Goal: Information Seeking & Learning: Compare options

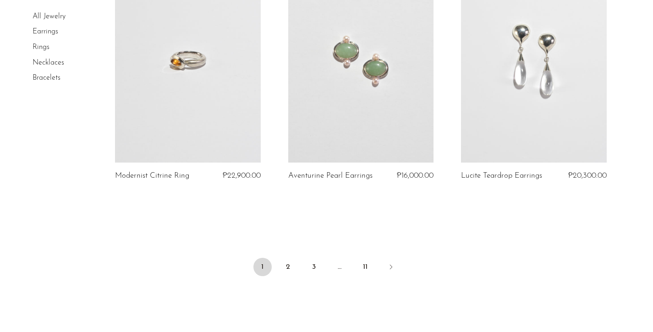
scroll to position [2882, 0]
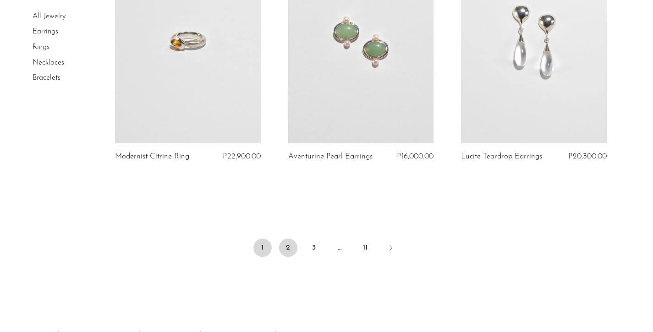
click at [288, 247] on link "2" at bounding box center [288, 248] width 18 height 18
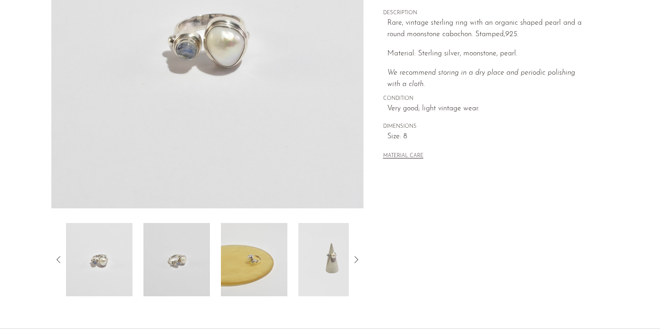
scroll to position [177, 0]
click at [353, 261] on icon at bounding box center [356, 260] width 11 height 11
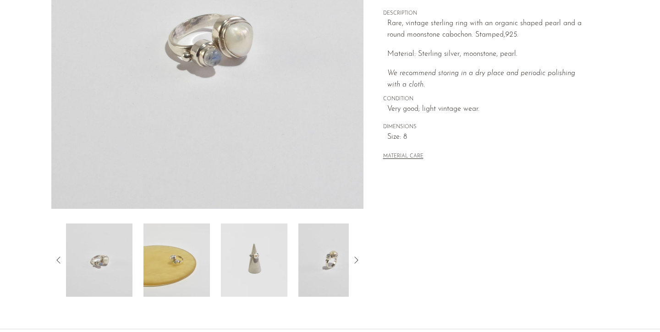
click at [353, 260] on icon at bounding box center [356, 260] width 11 height 11
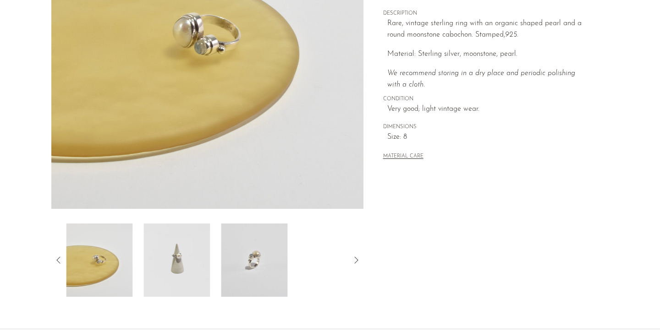
click at [353, 260] on icon at bounding box center [356, 260] width 11 height 11
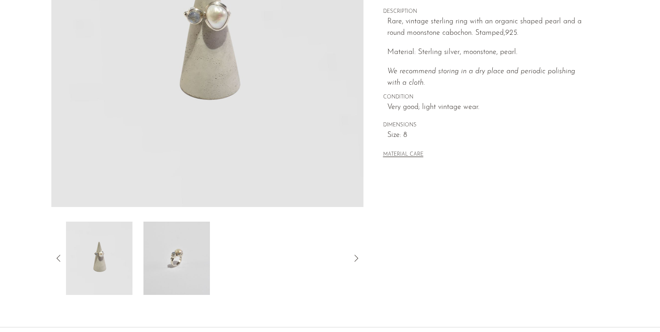
scroll to position [205, 0]
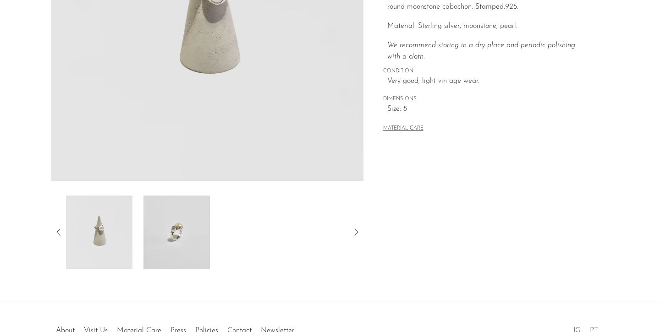
click at [193, 249] on img at bounding box center [176, 232] width 66 height 73
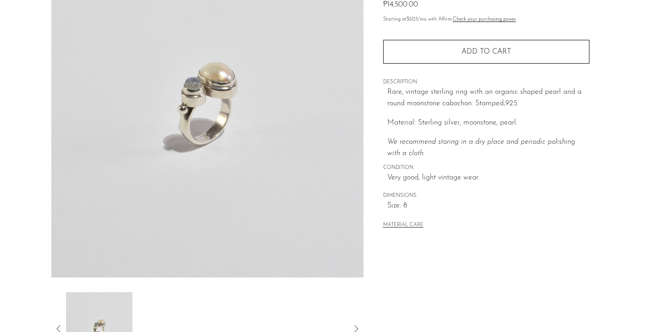
scroll to position [73, 0]
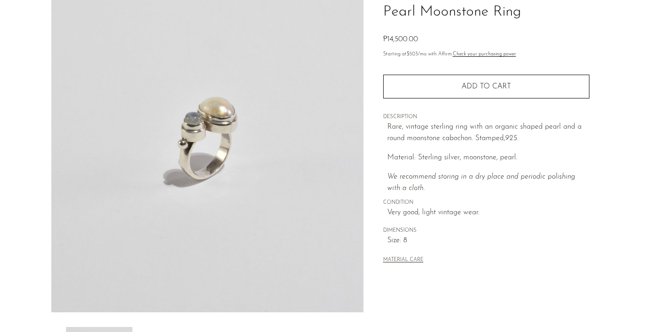
click at [17, 162] on section "Pearl Moonstone Ring ₱14,500.00" at bounding box center [330, 185] width 660 height 432
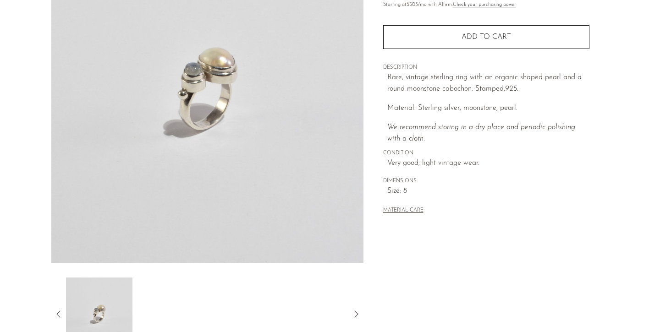
scroll to position [264, 0]
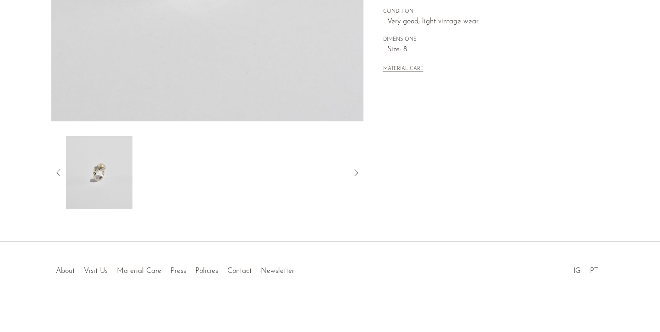
click at [57, 173] on icon at bounding box center [58, 172] width 11 height 11
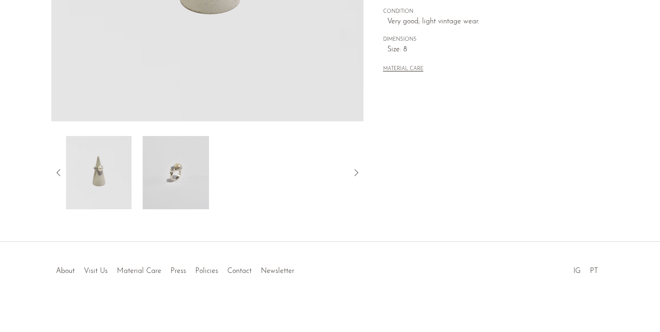
click at [57, 173] on icon at bounding box center [58, 172] width 11 height 11
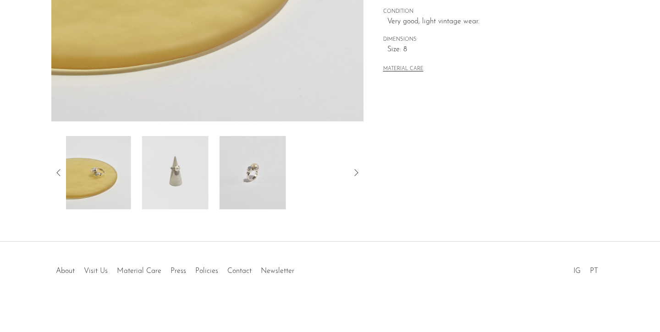
click at [165, 193] on img at bounding box center [175, 172] width 66 height 73
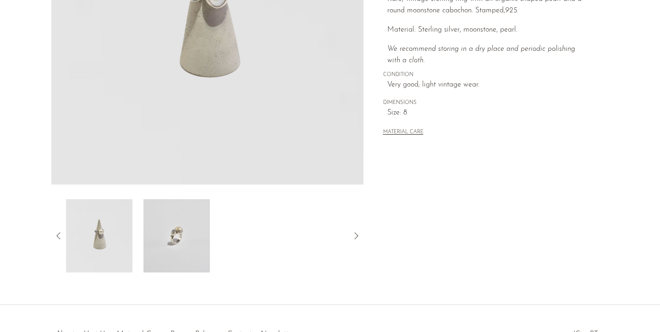
scroll to position [259, 0]
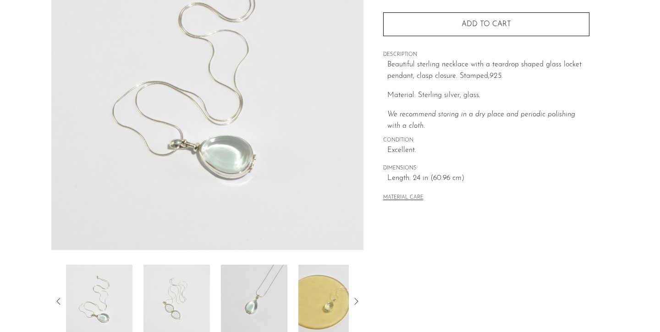
scroll to position [136, 0]
click at [172, 299] on img at bounding box center [176, 300] width 66 height 73
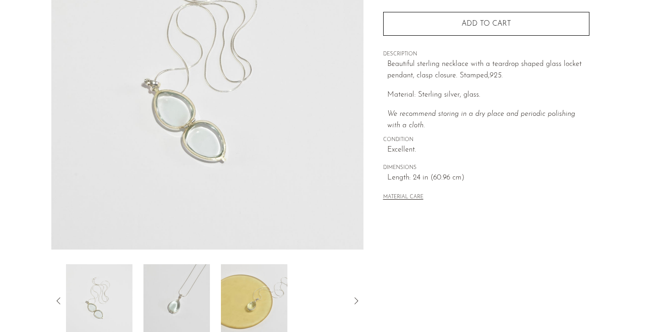
click at [187, 299] on img at bounding box center [176, 300] width 66 height 73
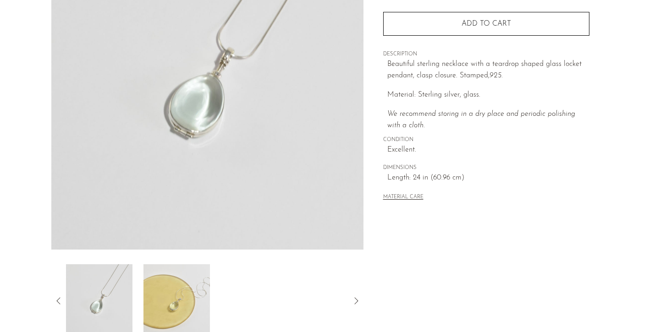
click at [173, 297] on img at bounding box center [176, 300] width 66 height 73
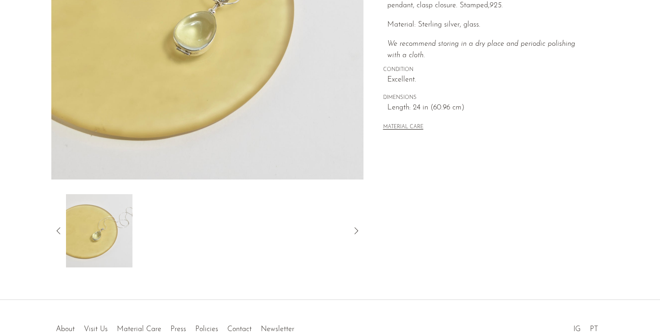
scroll to position [207, 0]
click at [106, 273] on div "Teardrop Glass Locket Necklace ₱16,000.00" at bounding box center [330, 67] width 660 height 464
click at [60, 229] on icon at bounding box center [58, 230] width 11 height 11
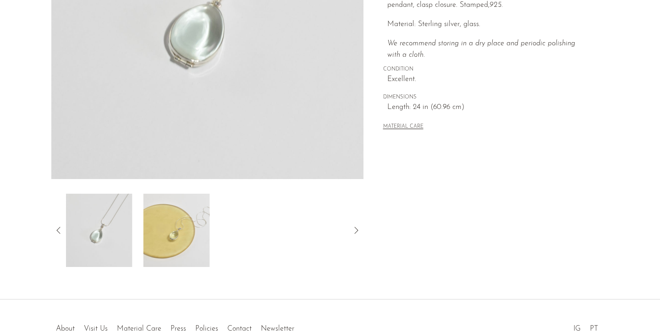
click at [94, 232] on img at bounding box center [99, 230] width 66 height 73
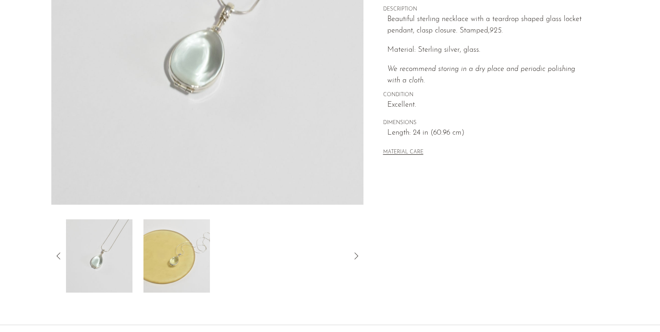
scroll to position [179, 0]
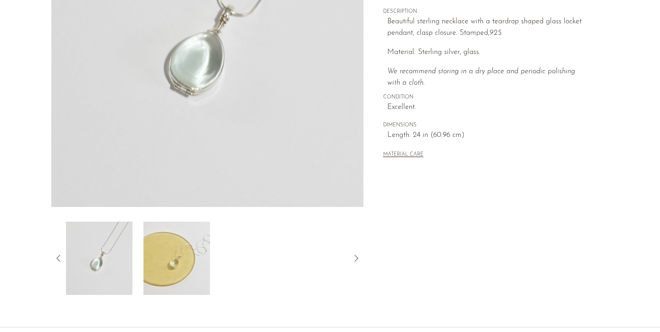
click at [57, 257] on icon at bounding box center [58, 258] width 11 height 11
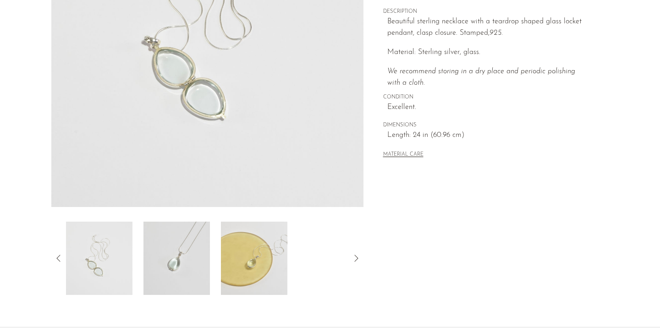
click at [56, 259] on icon at bounding box center [58, 258] width 11 height 11
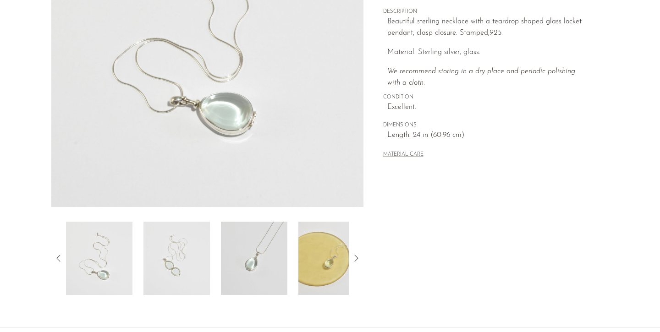
click at [56, 260] on icon at bounding box center [58, 258] width 11 height 11
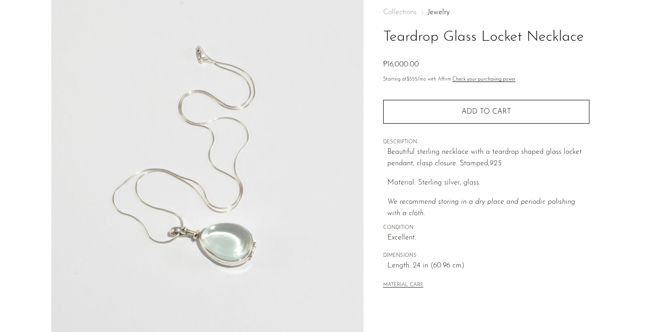
scroll to position [42, 0]
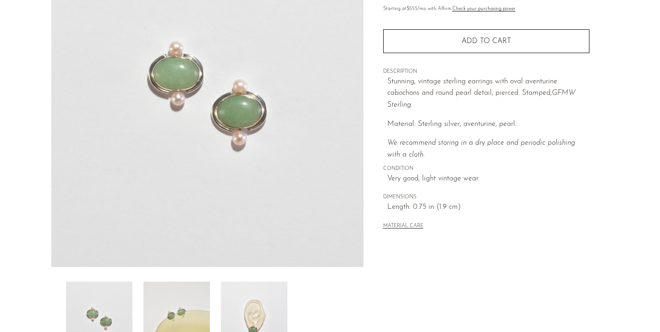
scroll to position [214, 0]
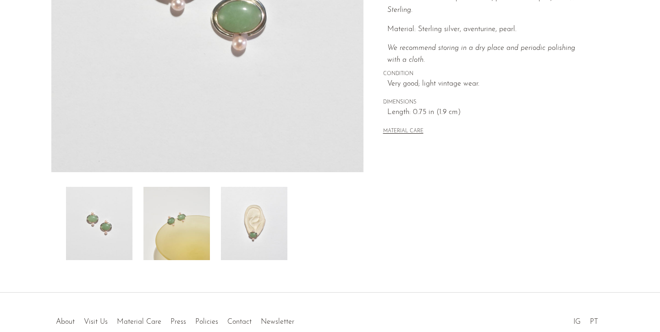
click at [270, 230] on img at bounding box center [254, 223] width 66 height 73
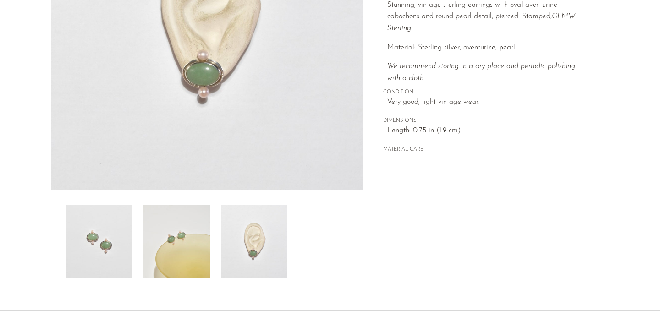
scroll to position [201, 0]
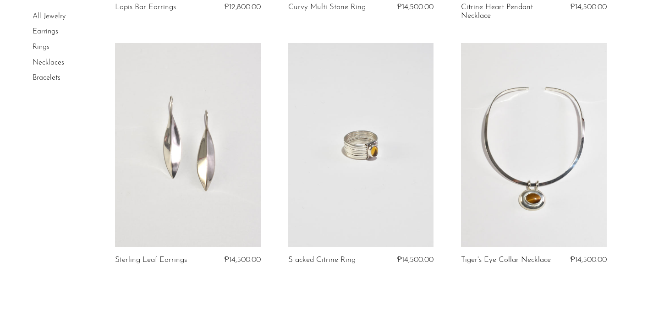
scroll to position [2964, 0]
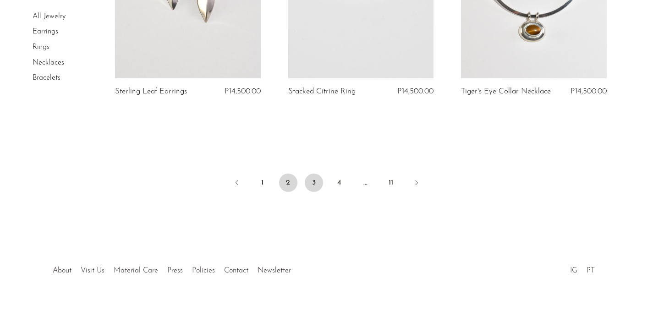
click at [317, 183] on link "3" at bounding box center [314, 183] width 18 height 18
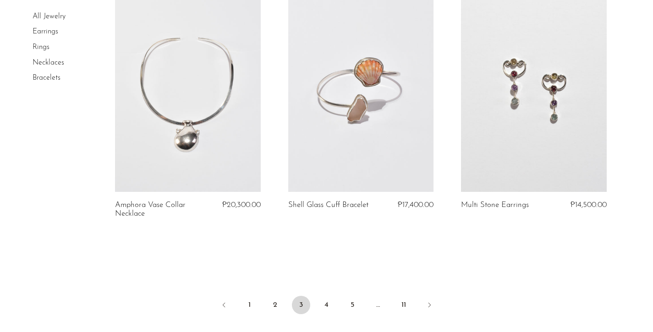
scroll to position [2831, 0]
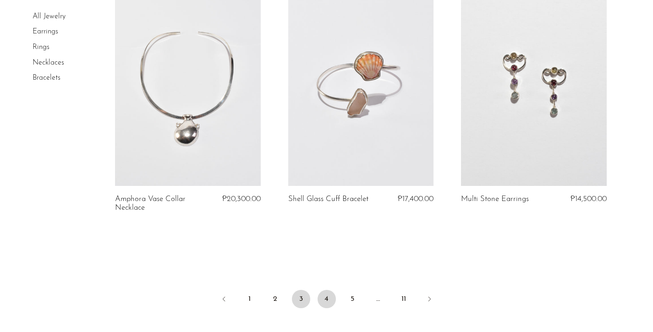
click at [329, 297] on link "4" at bounding box center [327, 299] width 18 height 18
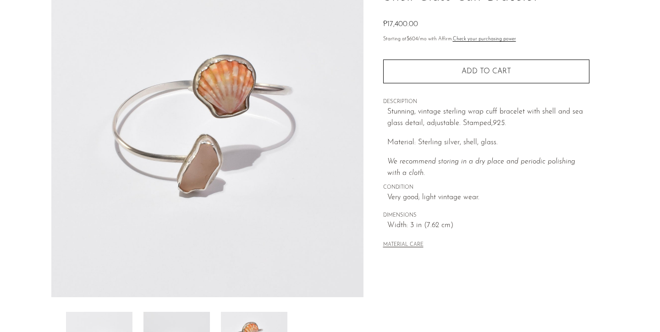
scroll to position [264, 0]
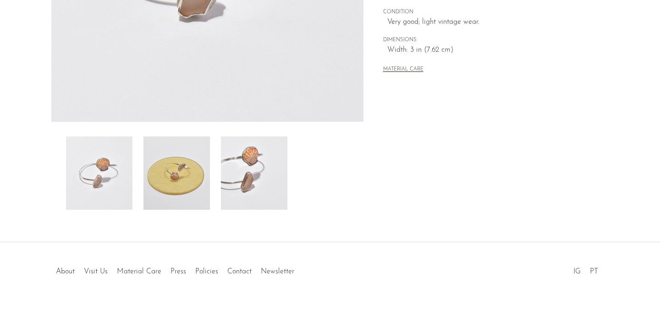
click at [198, 179] on img at bounding box center [176, 173] width 66 height 73
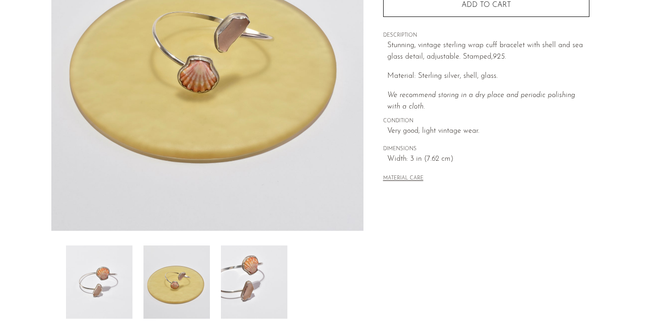
scroll to position [122, 0]
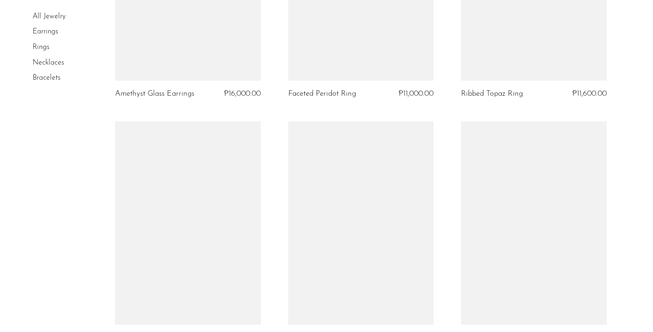
scroll to position [2784, 0]
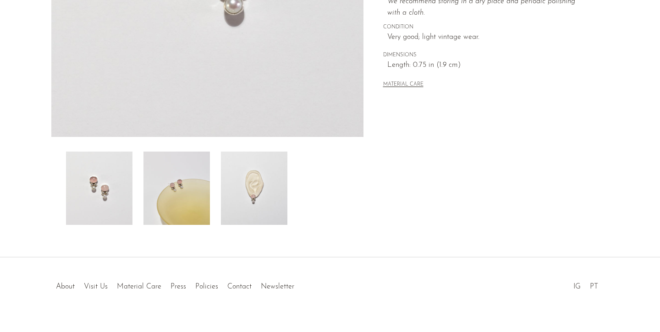
scroll to position [264, 0]
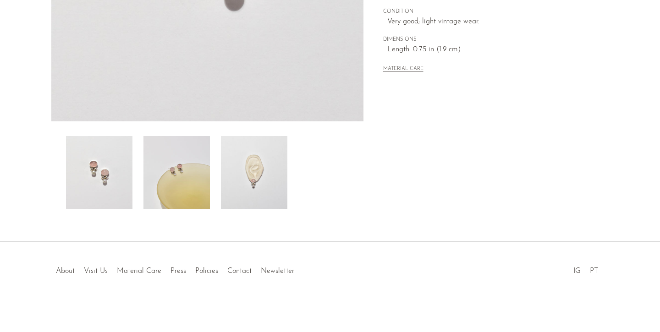
click at [203, 182] on img at bounding box center [176, 172] width 66 height 73
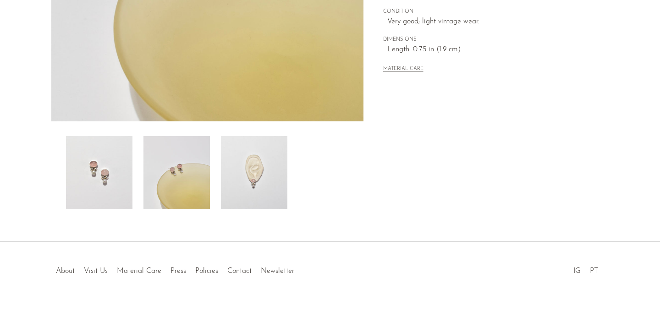
click at [263, 187] on img at bounding box center [254, 172] width 66 height 73
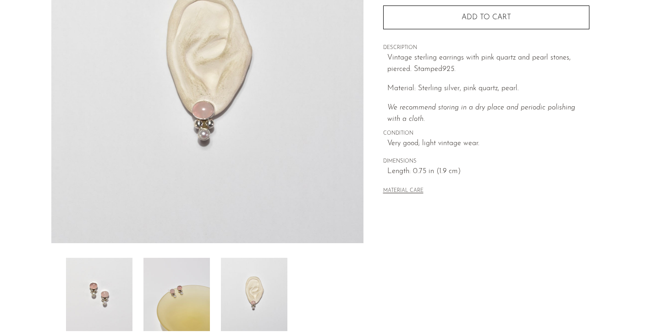
scroll to position [148, 0]
